Goal: Navigation & Orientation: Find specific page/section

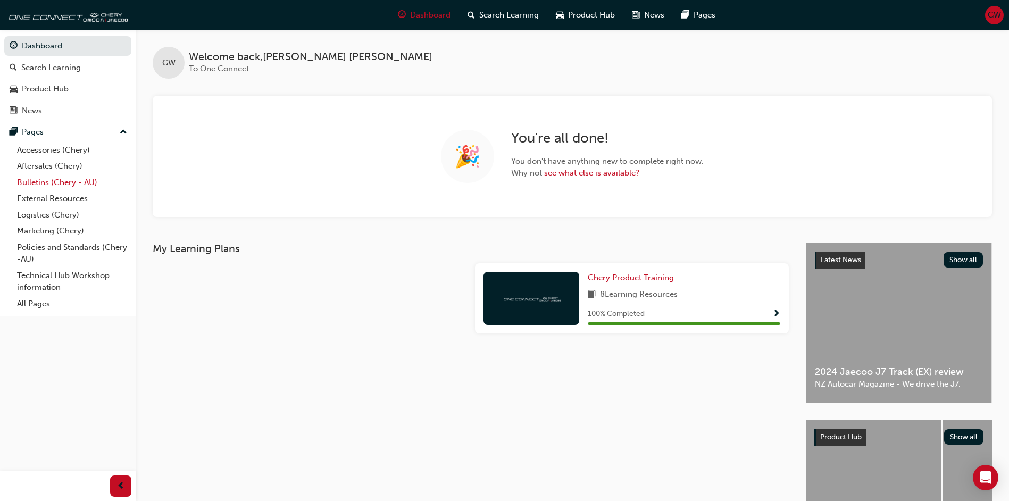
click at [83, 180] on link "Bulletins (Chery - AU)" at bounding box center [72, 182] width 119 height 16
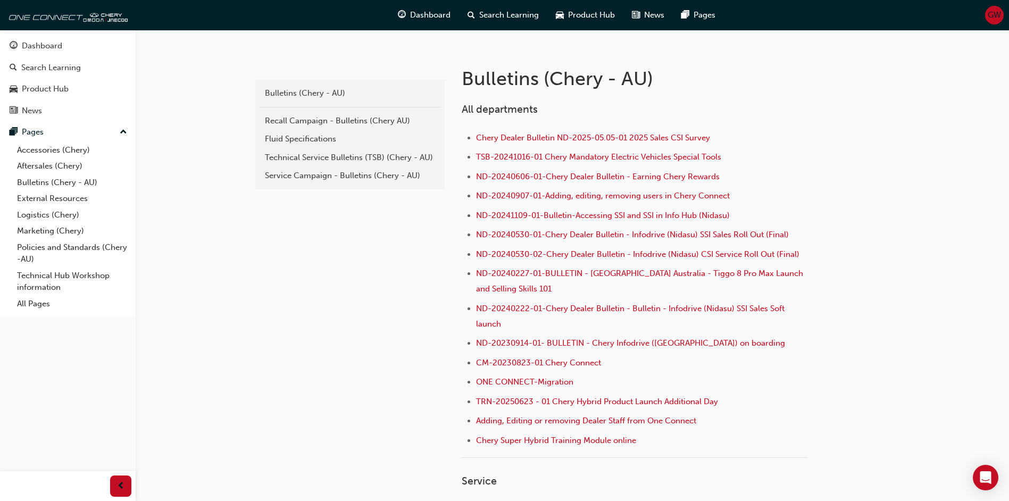
scroll to position [186, 0]
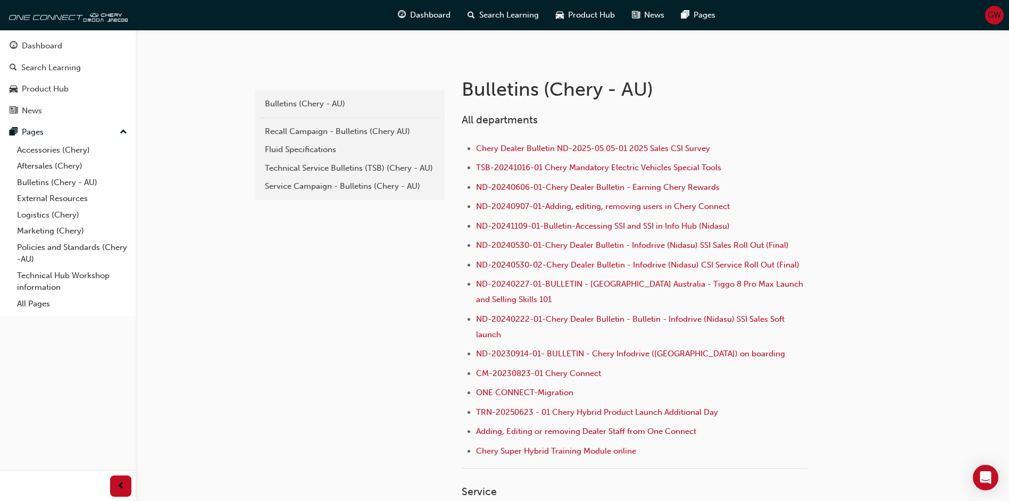
click at [997, 17] on span "GW" at bounding box center [993, 15] width 13 height 12
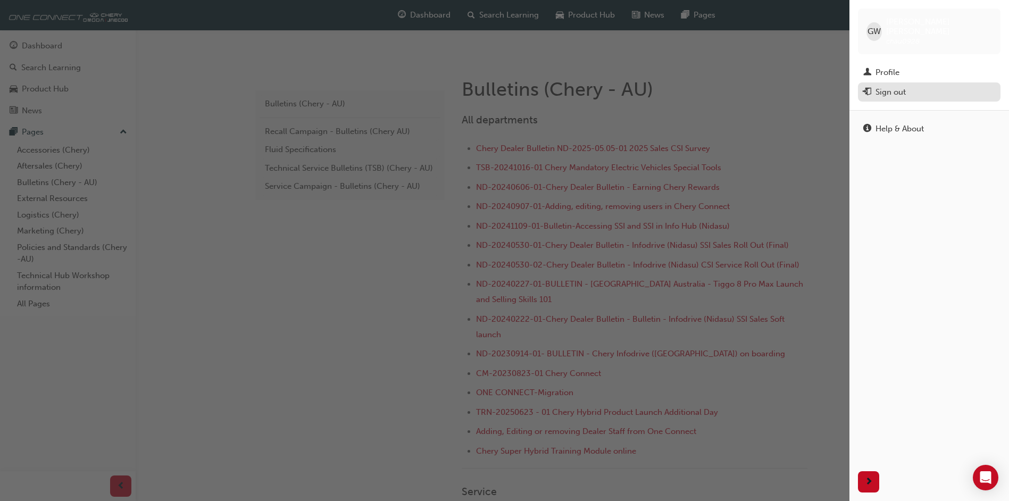
click at [889, 86] on div "Sign out" at bounding box center [890, 92] width 30 height 12
